Goal: Task Accomplishment & Management: Complete application form

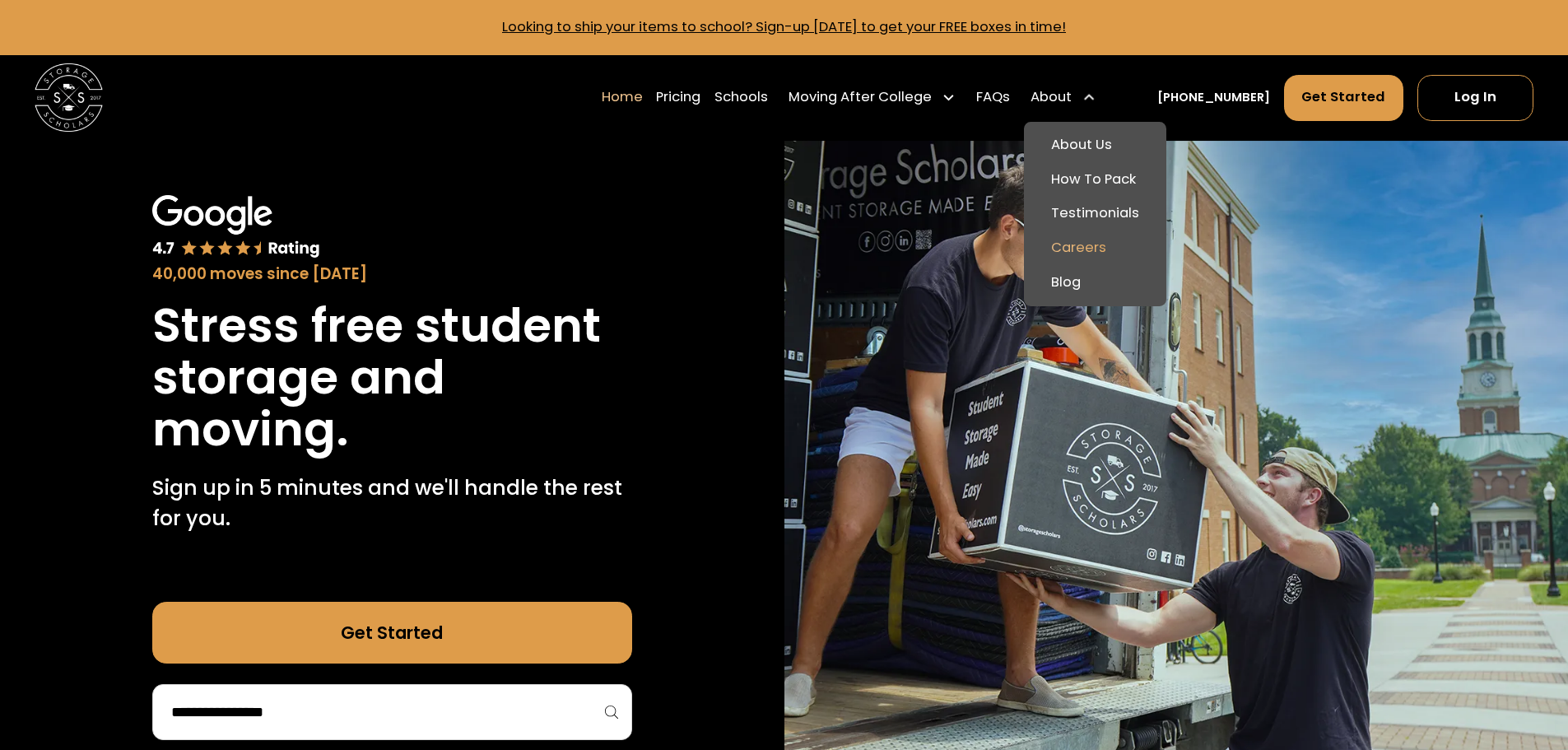
click at [1120, 244] on link "Careers" at bounding box center [1095, 248] width 130 height 34
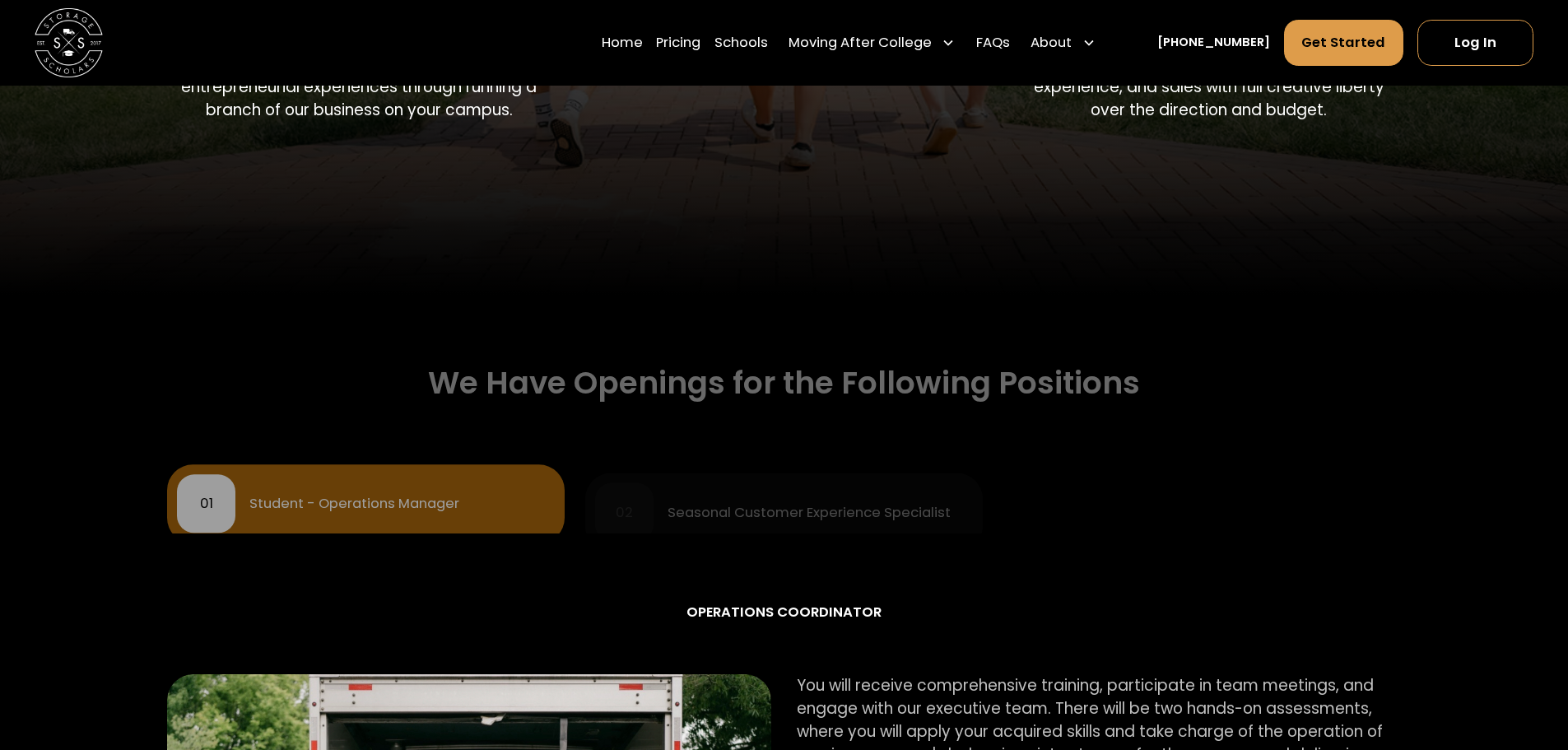
scroll to position [741, 0]
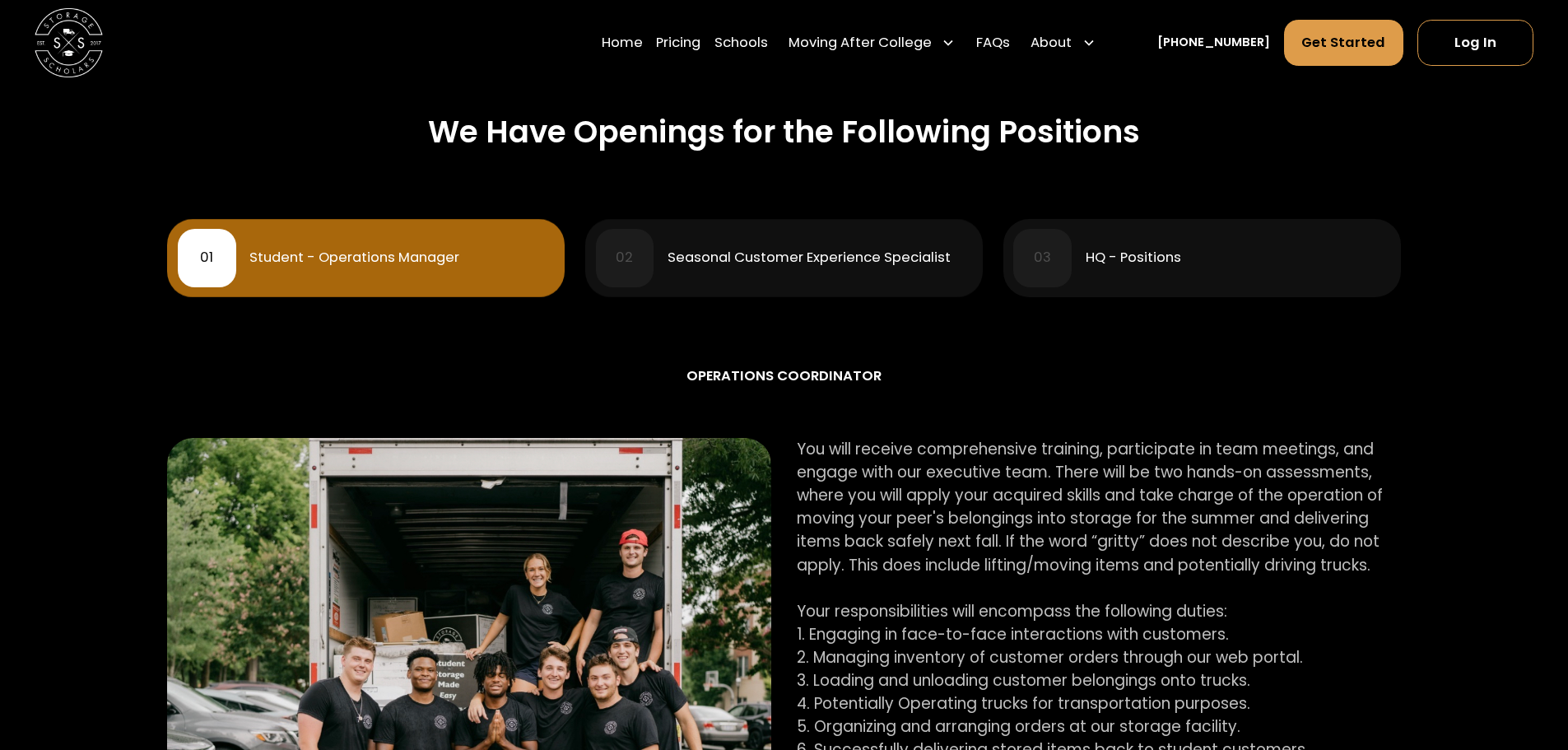
click at [422, 256] on div "Student - Operations Manager" at bounding box center [354, 257] width 210 height 14
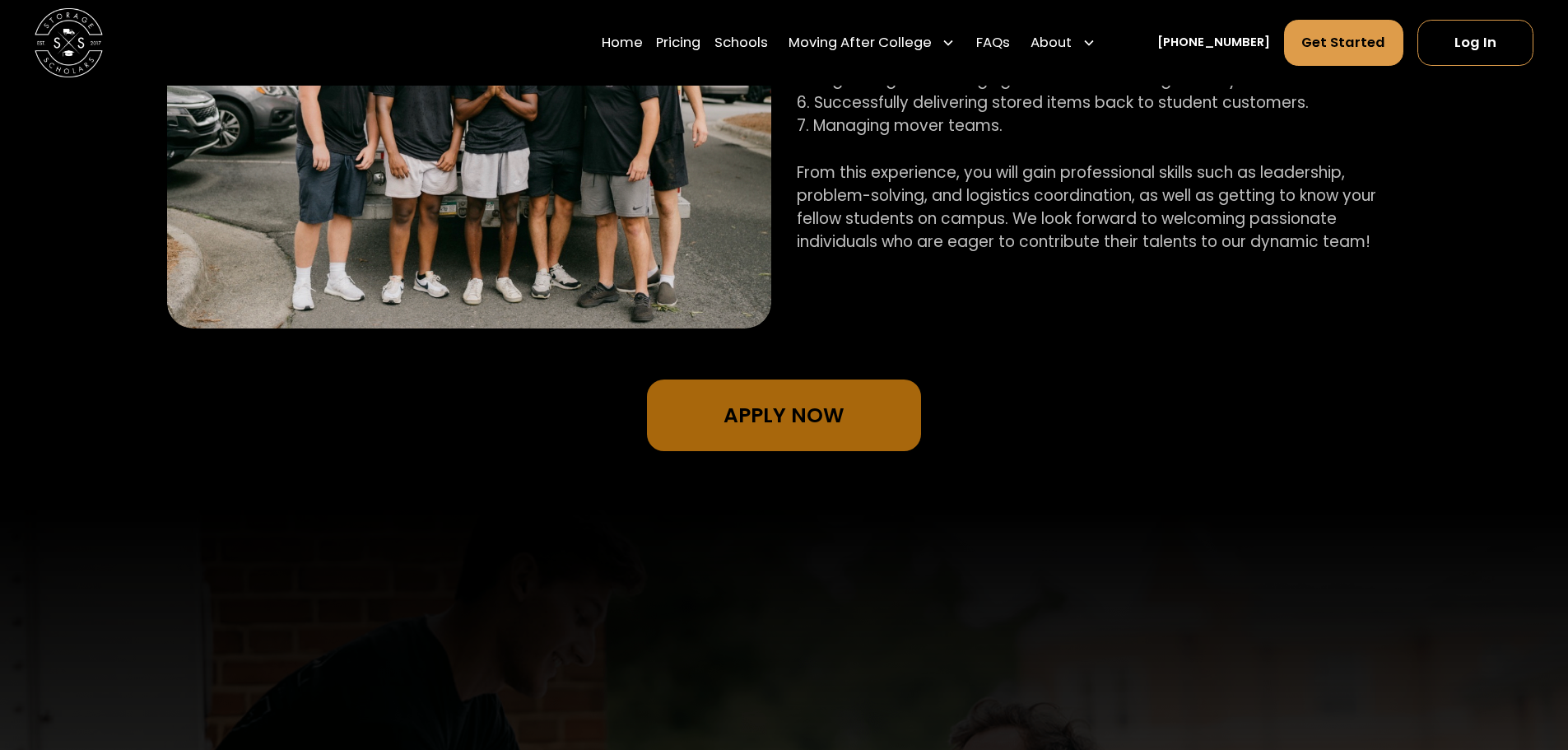
scroll to position [1400, 0]
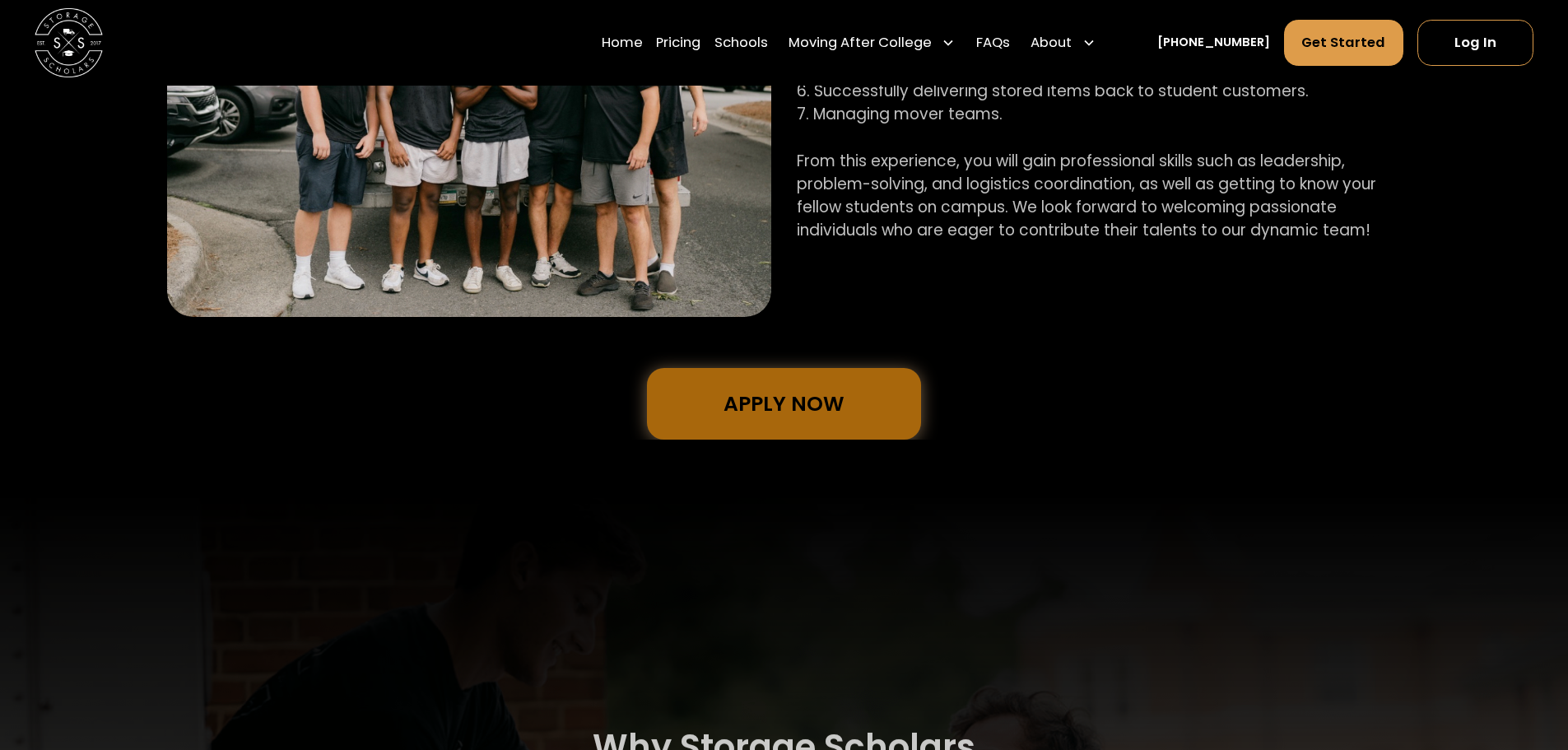
click at [783, 398] on link "Apply Now" at bounding box center [784, 404] width 274 height 71
